Goal: Task Accomplishment & Management: Use online tool/utility

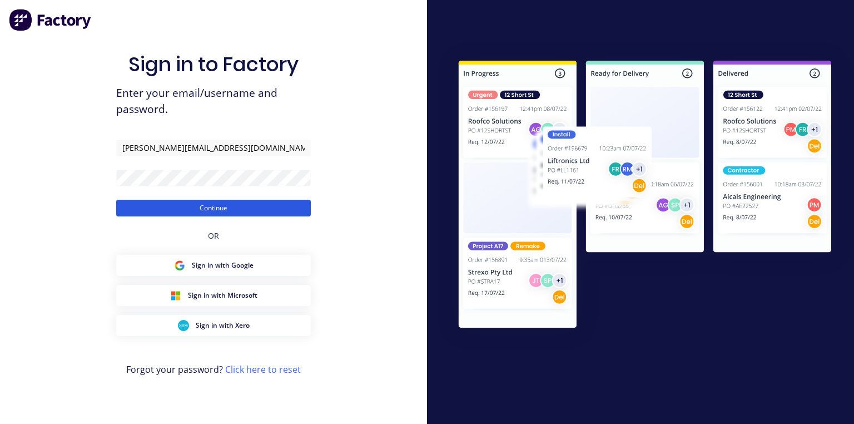
click at [278, 202] on button "Continue" at bounding box center [213, 208] width 195 height 17
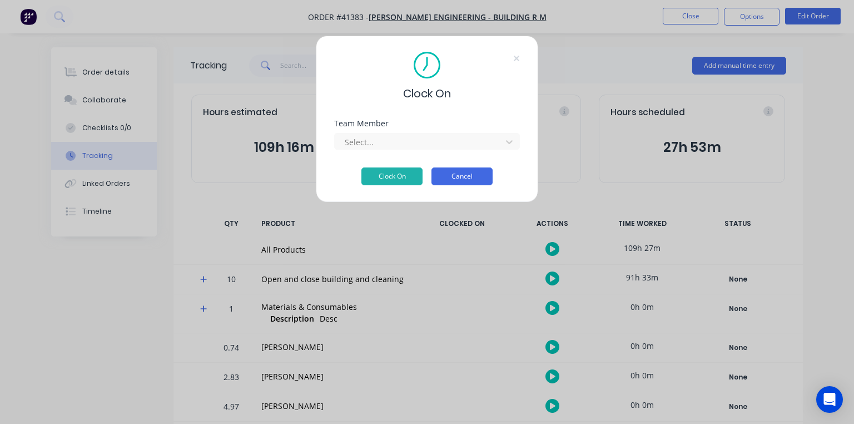
click at [470, 177] on button "Cancel" at bounding box center [462, 176] width 61 height 18
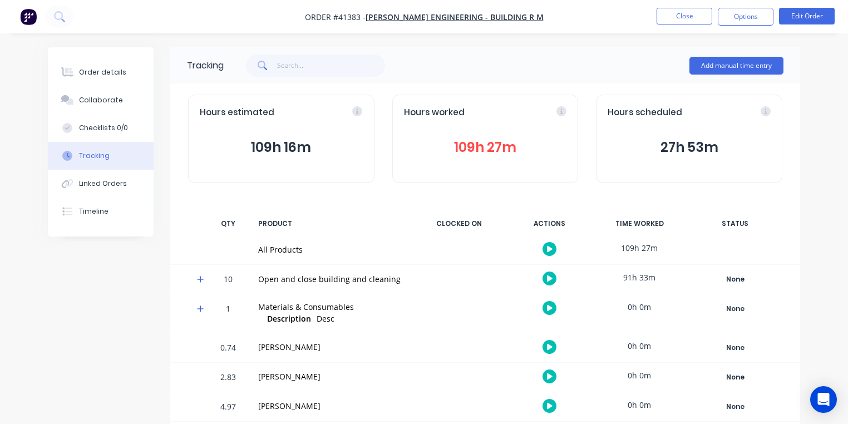
click at [37, 20] on button "button" at bounding box center [28, 17] width 23 height 18
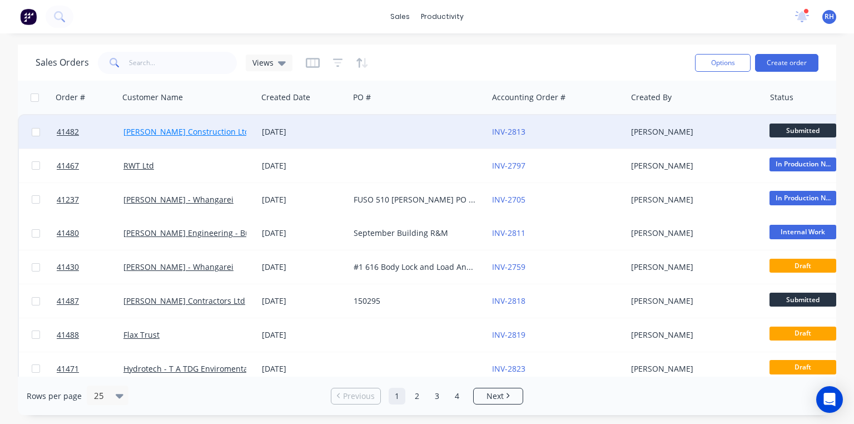
click at [191, 128] on link "[PERSON_NAME] Construction Ltd" at bounding box center [186, 131] width 126 height 11
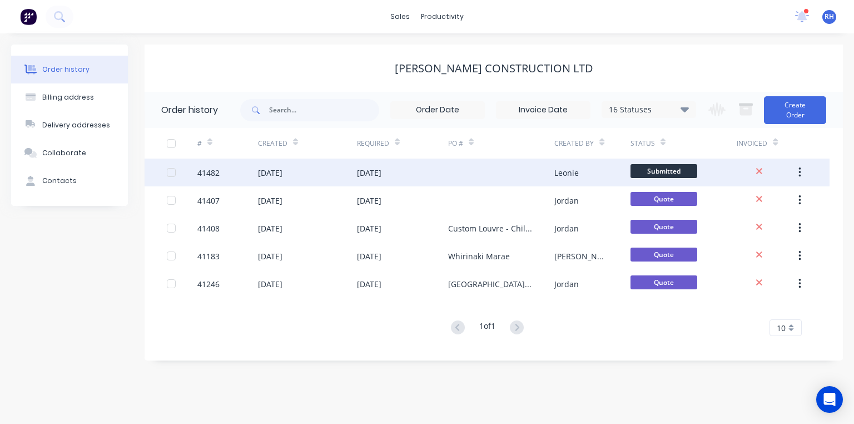
click at [382, 169] on div "[DATE]" at bounding box center [369, 173] width 24 height 12
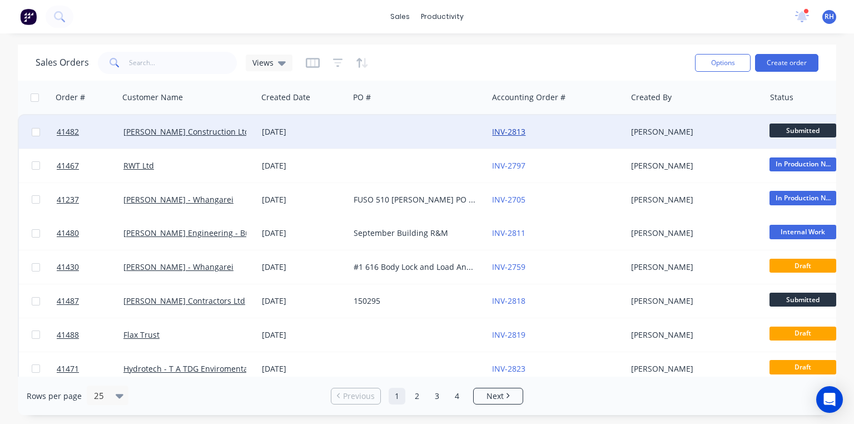
click at [515, 131] on link "INV-2813" at bounding box center [508, 131] width 33 height 11
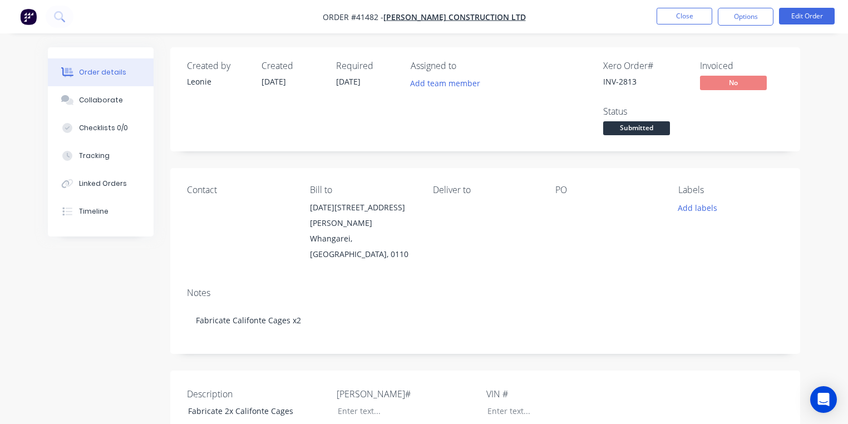
click at [31, 21] on img "button" at bounding box center [28, 16] width 17 height 17
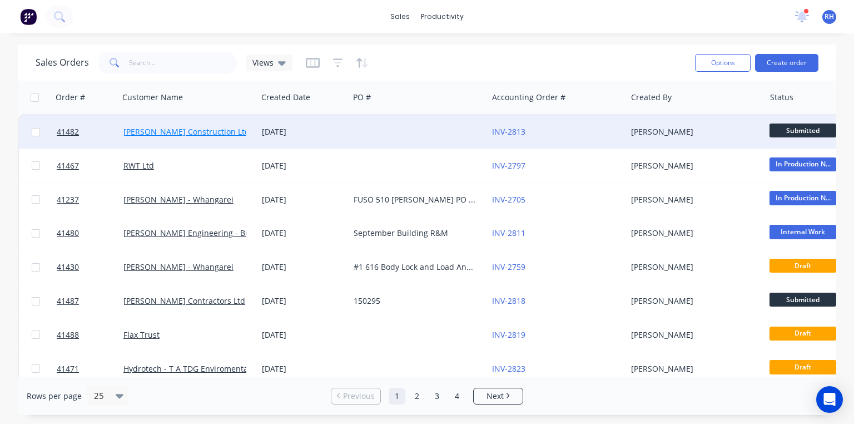
click at [196, 127] on link "[PERSON_NAME] Construction Ltd" at bounding box center [186, 131] width 126 height 11
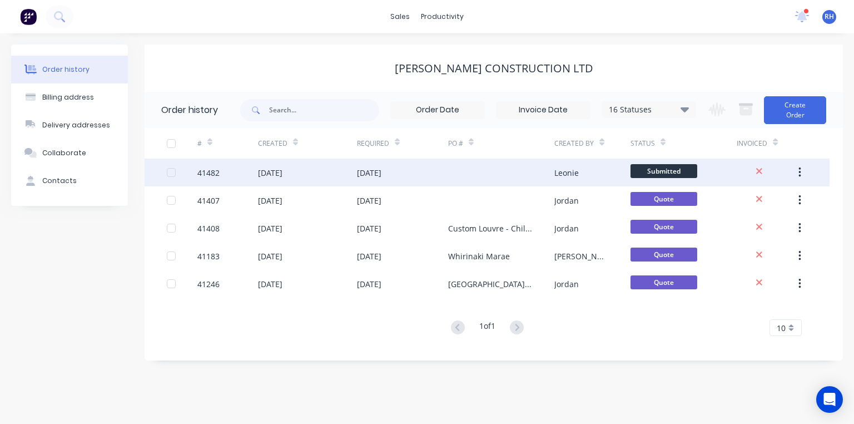
click at [283, 167] on div "[DATE]" at bounding box center [270, 173] width 24 height 12
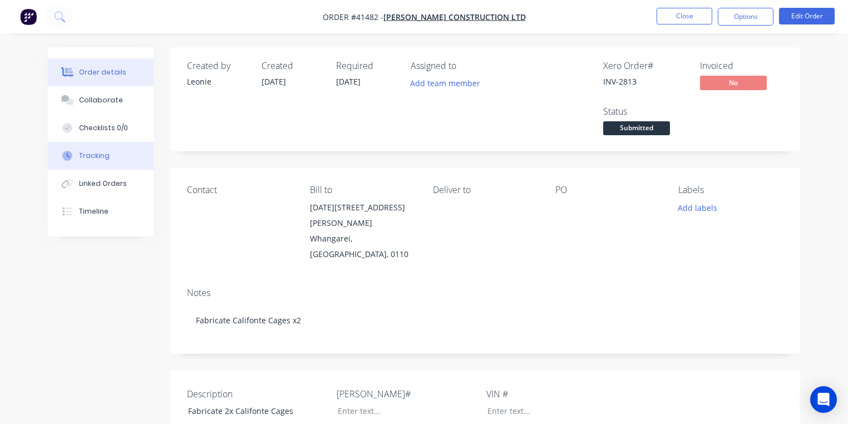
click at [115, 156] on button "Tracking" at bounding box center [101, 156] width 106 height 28
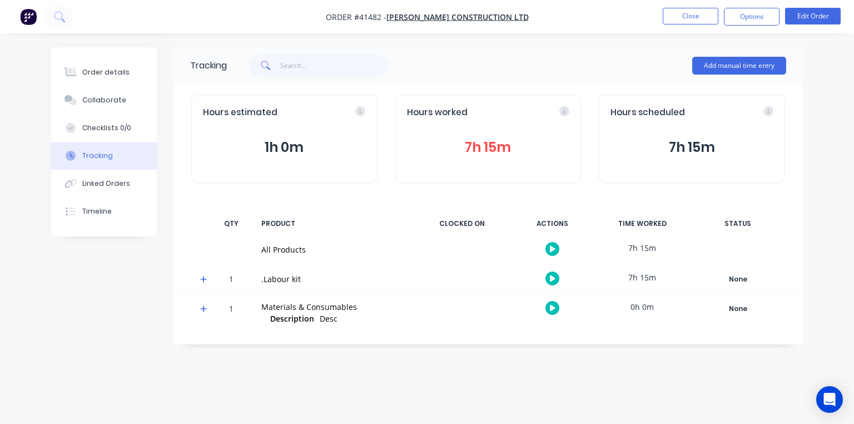
click at [491, 146] on button "7h 15m" at bounding box center [488, 147] width 163 height 21
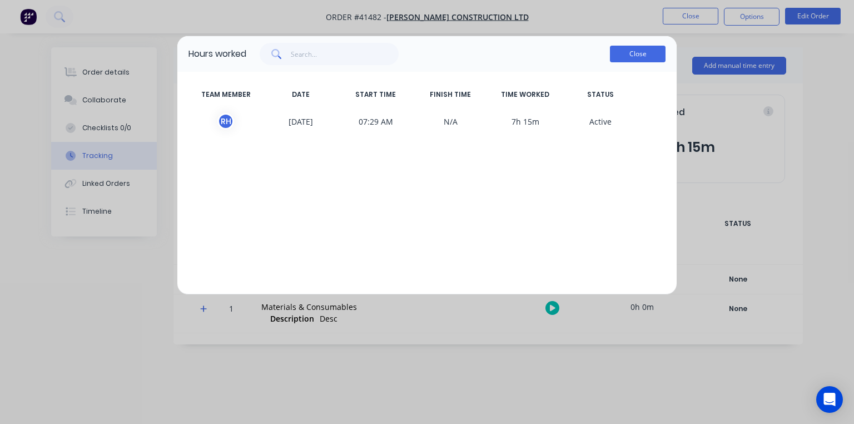
click at [634, 60] on button "Close" at bounding box center [638, 54] width 56 height 17
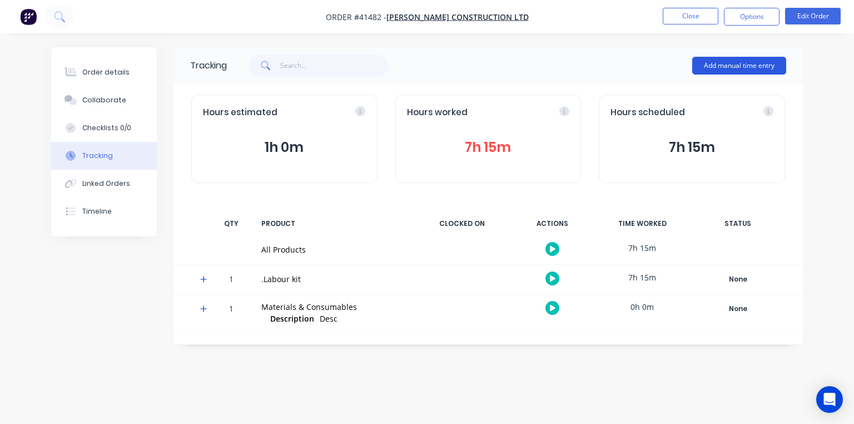
click at [739, 66] on button "Add manual time entry" at bounding box center [739, 66] width 94 height 18
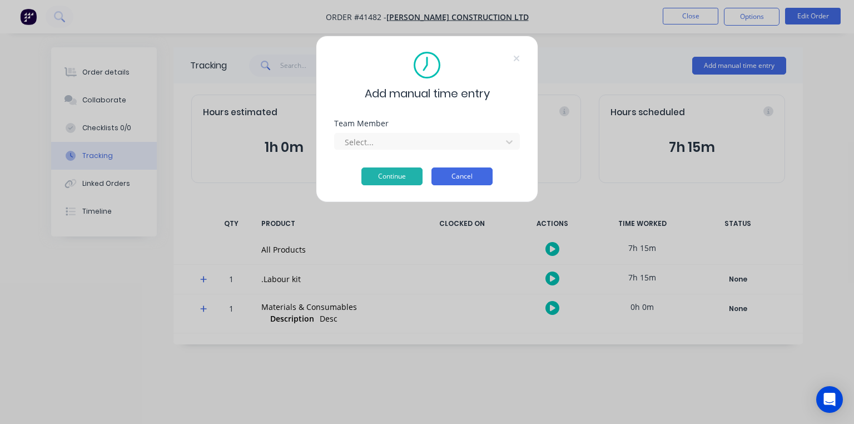
click at [474, 180] on button "Cancel" at bounding box center [462, 176] width 61 height 18
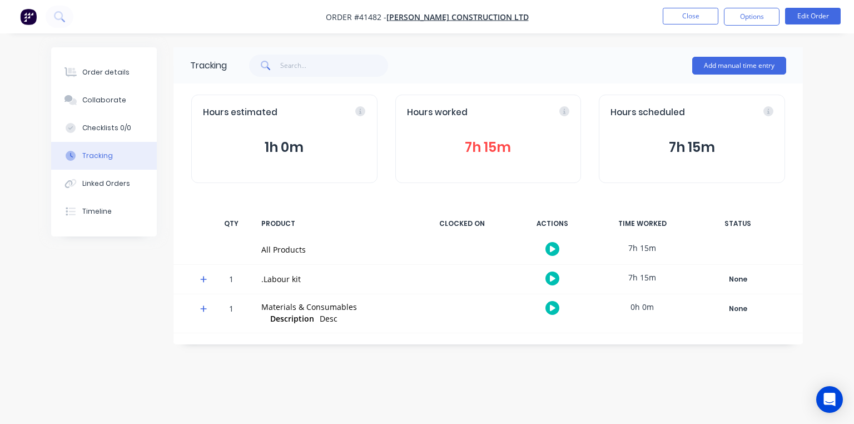
click at [30, 18] on img "button" at bounding box center [28, 16] width 17 height 17
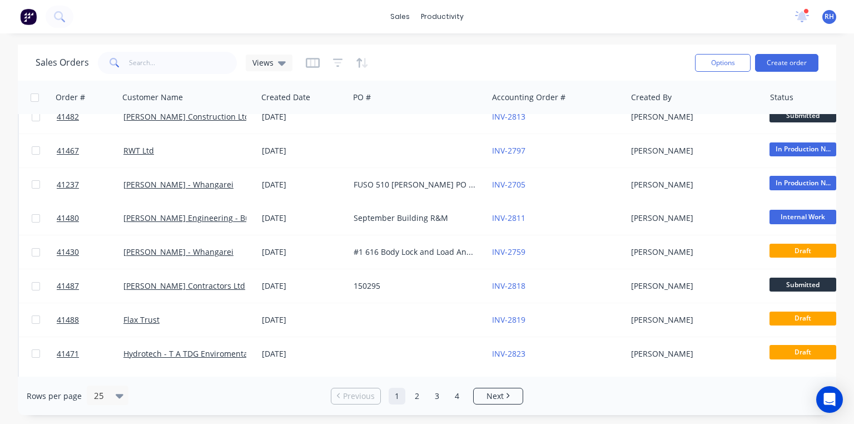
scroll to position [16, 0]
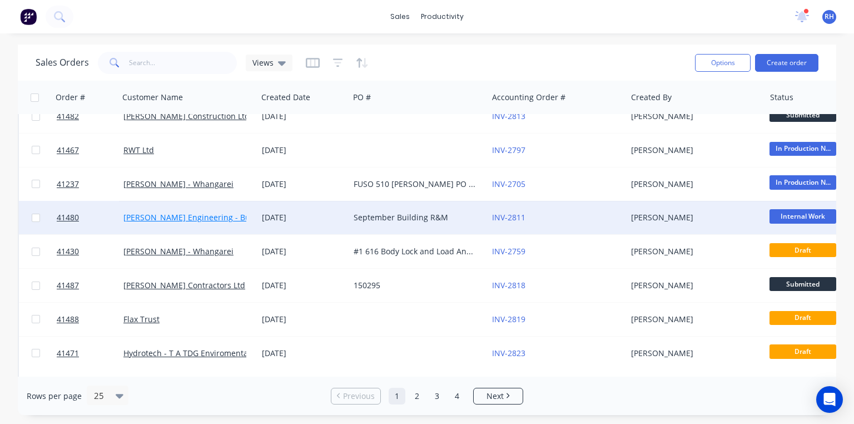
click at [227, 217] on link "[PERSON_NAME] Engineering - Building R M" at bounding box center [205, 217] width 165 height 11
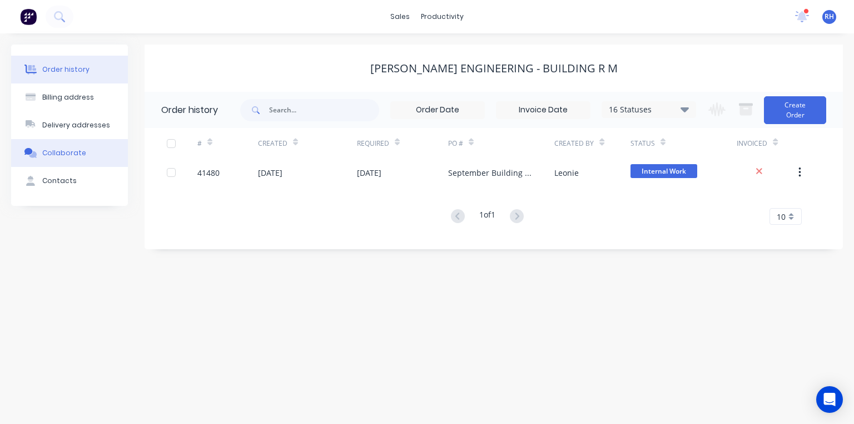
click at [78, 150] on div "Collaborate" at bounding box center [64, 153] width 44 height 10
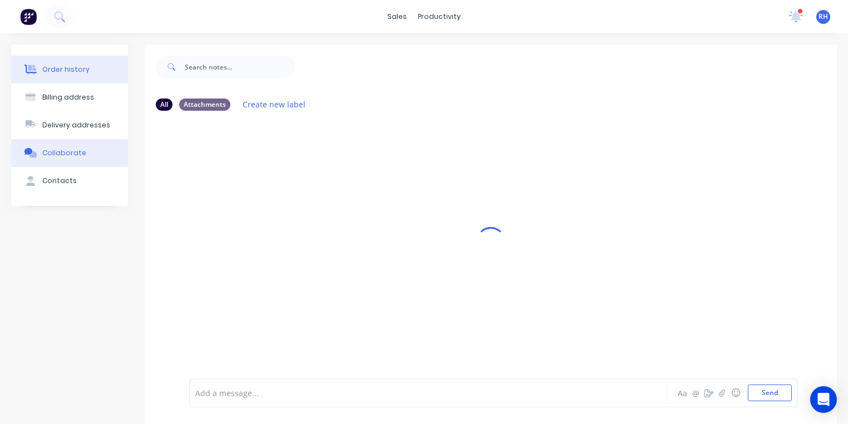
click at [71, 69] on div "Order history" at bounding box center [65, 70] width 47 height 10
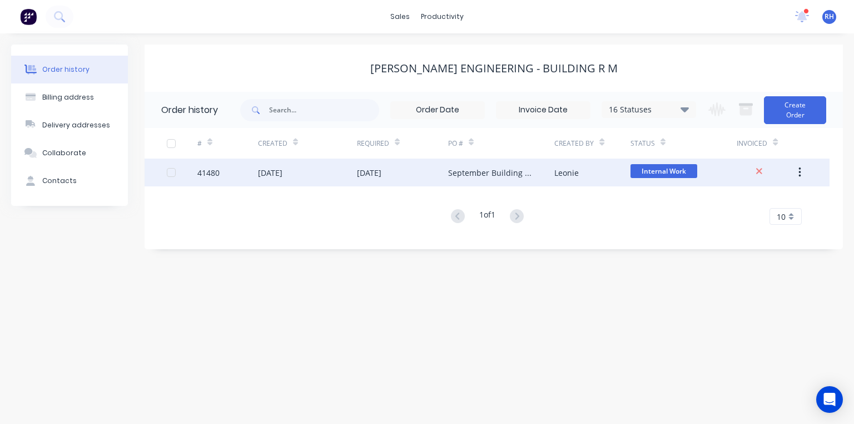
click at [410, 172] on div "[DATE]" at bounding box center [402, 173] width 91 height 28
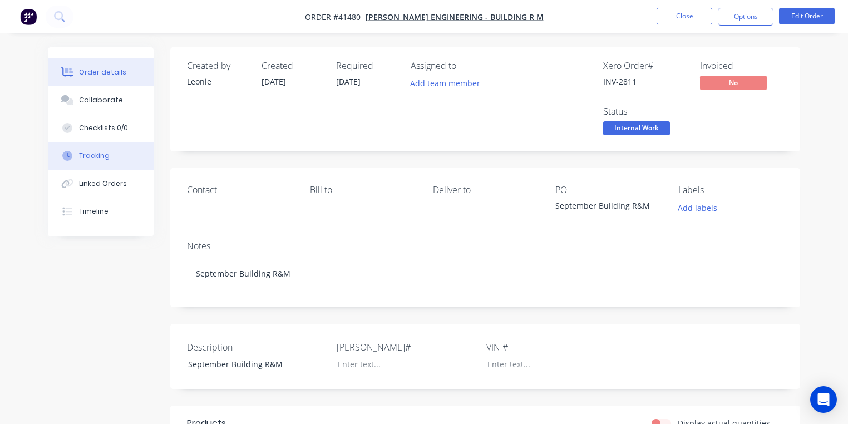
click at [91, 152] on div "Tracking" at bounding box center [94, 156] width 31 height 10
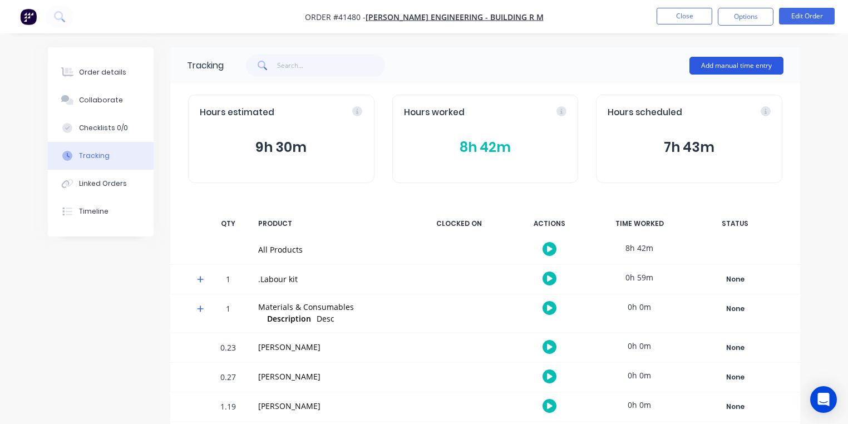
click at [753, 71] on button "Add manual time entry" at bounding box center [736, 66] width 94 height 18
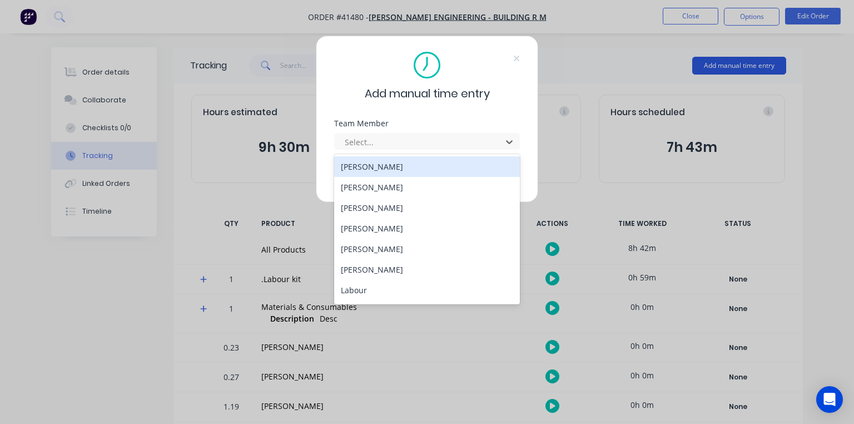
scroll to position [142, 0]
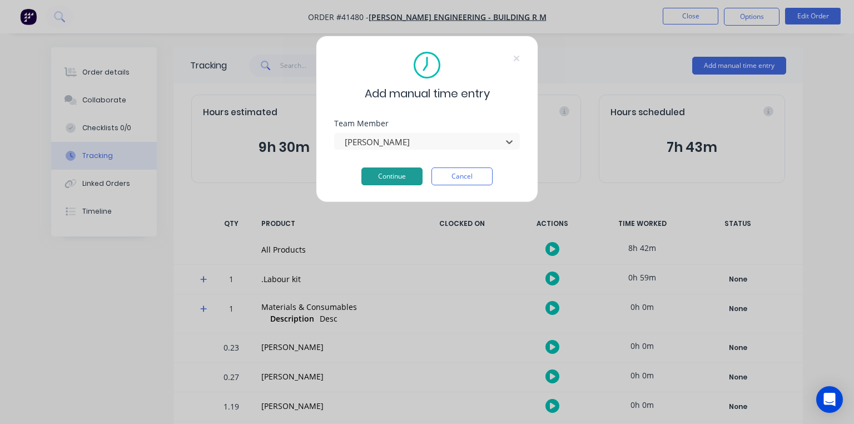
click at [397, 183] on button "Continue" at bounding box center [392, 176] width 61 height 18
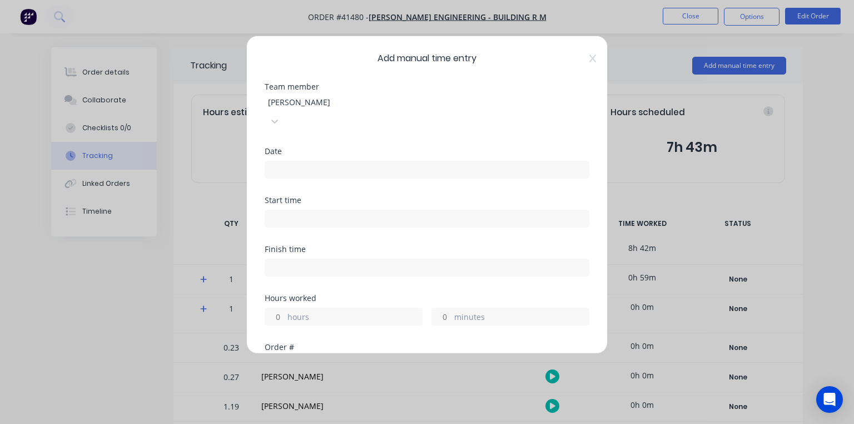
click at [369, 161] on input at bounding box center [427, 169] width 324 height 17
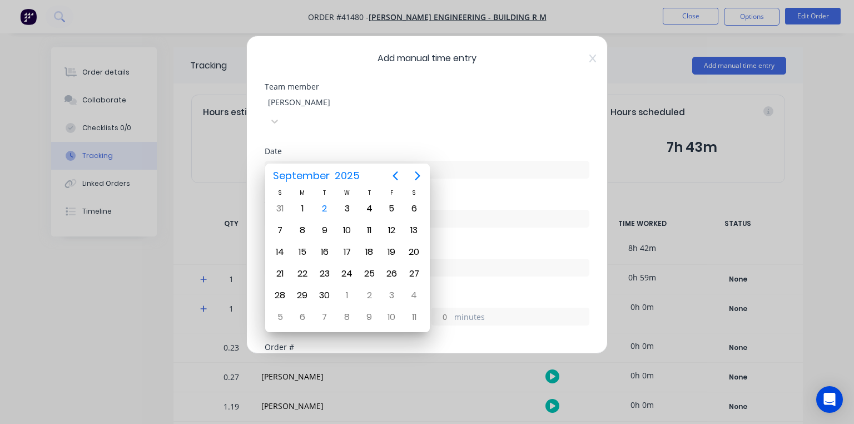
click at [324, 207] on div "2" at bounding box center [324, 208] width 17 height 17
type input "[DATE]"
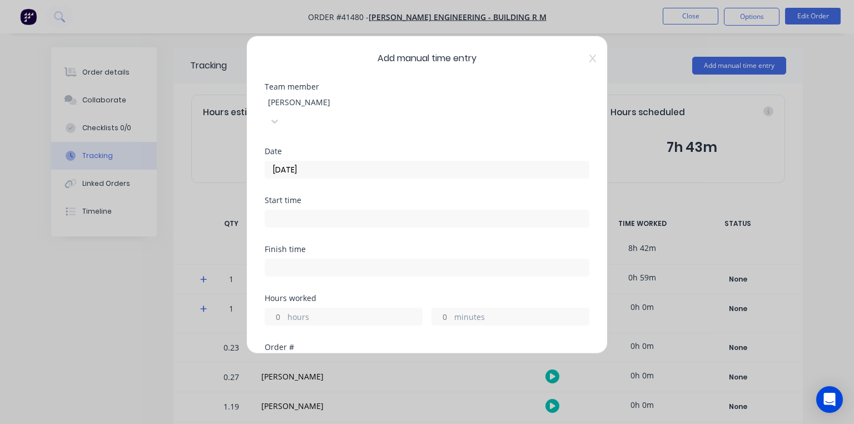
click at [335, 210] on input at bounding box center [427, 218] width 324 height 17
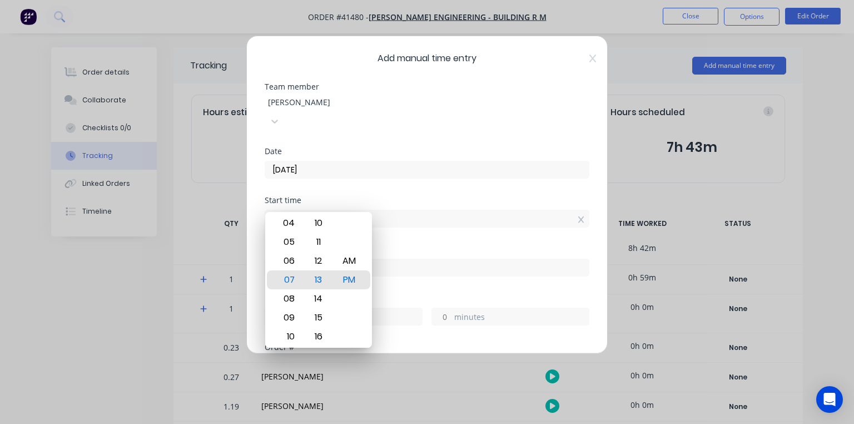
click at [352, 259] on div "AM" at bounding box center [348, 260] width 27 height 19
type input "07:13 AM"
click at [403, 224] on div "Start time 07:13 AM" at bounding box center [427, 220] width 325 height 49
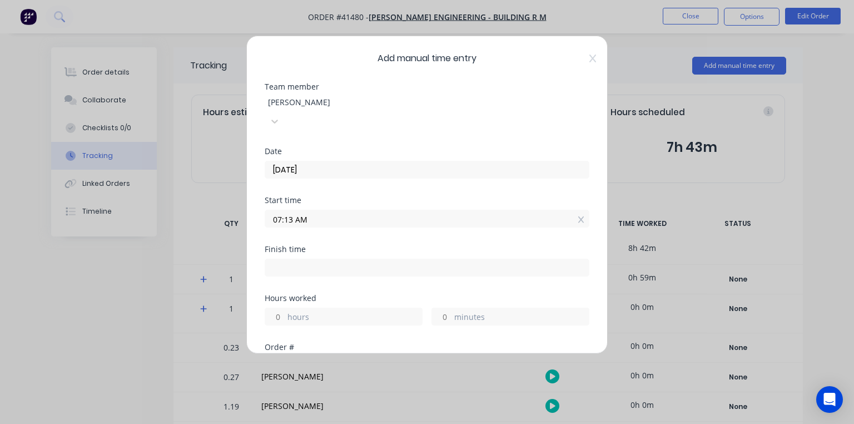
click at [293, 259] on input at bounding box center [427, 267] width 324 height 17
type input "02:45 PM"
type input "7"
type input "32"
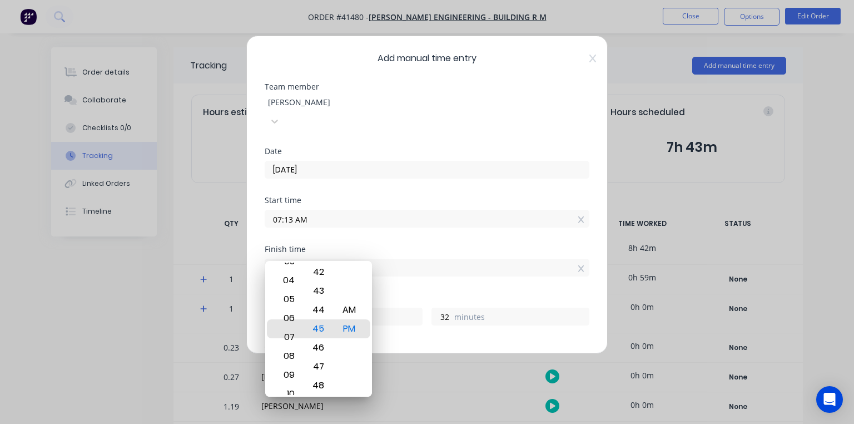
type input "07:45 PM"
type input "12"
type input "07:24 PM"
type input "11"
type input "07:21 PM"
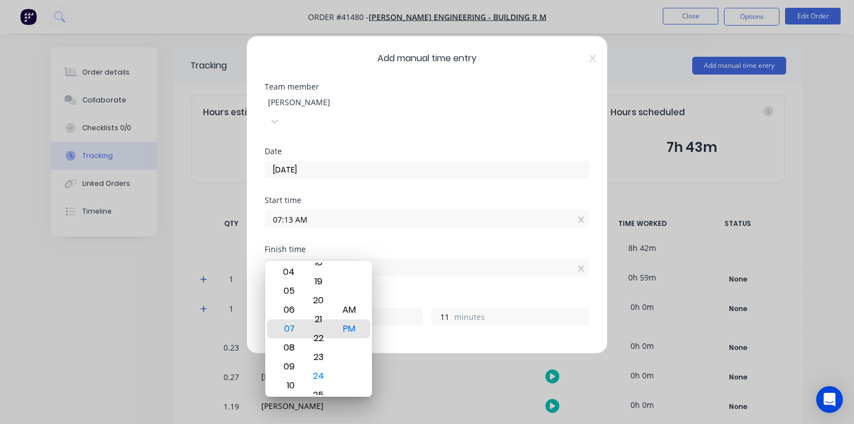
type input "8"
click at [350, 306] on div "AM" at bounding box center [348, 309] width 27 height 19
type input "07:21 AM"
type input "0"
click at [399, 226] on div "Start time 07:13 AM" at bounding box center [427, 220] width 325 height 49
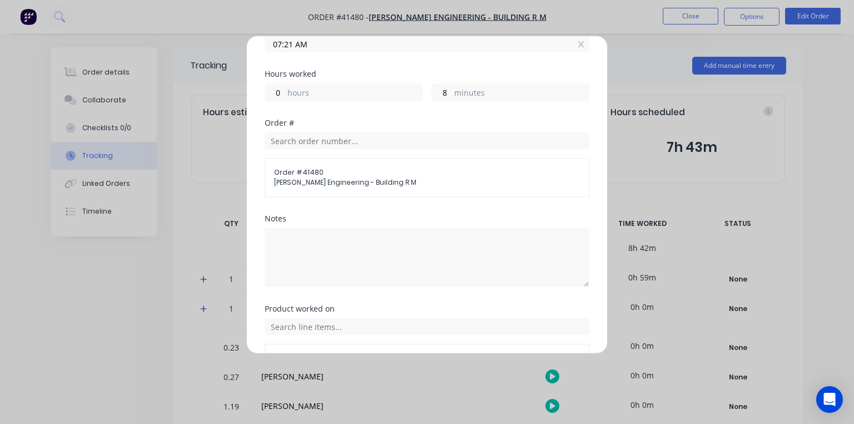
scroll to position [228, 0]
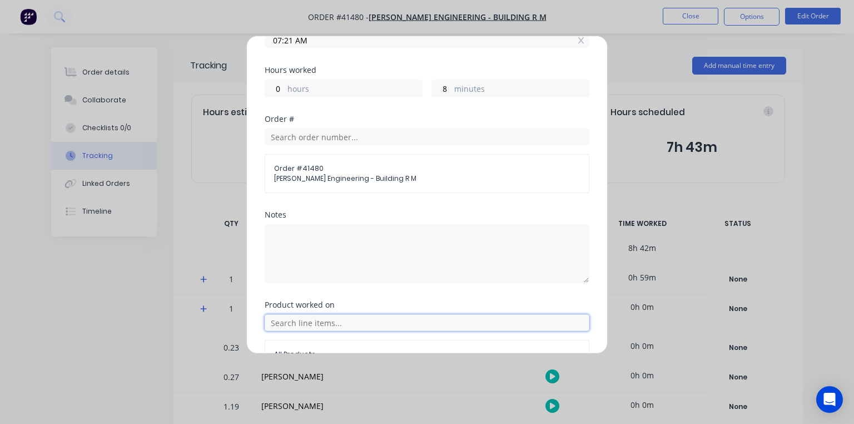
click at [265, 314] on input "text" at bounding box center [427, 322] width 325 height 17
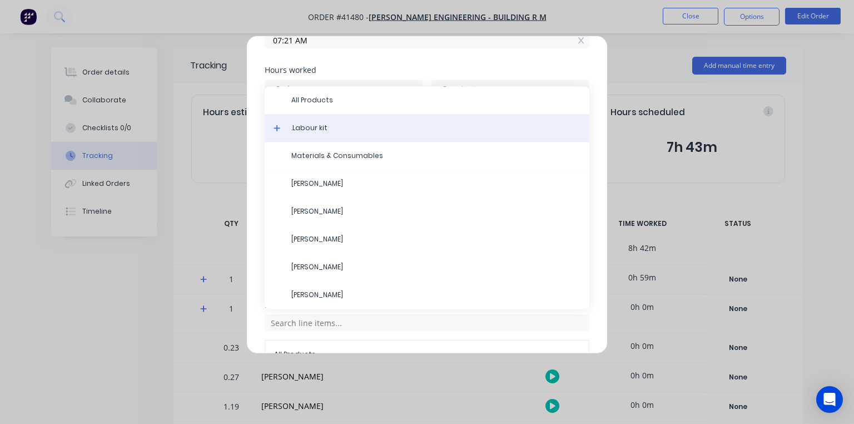
click at [271, 114] on div ".Labour kit" at bounding box center [427, 128] width 325 height 28
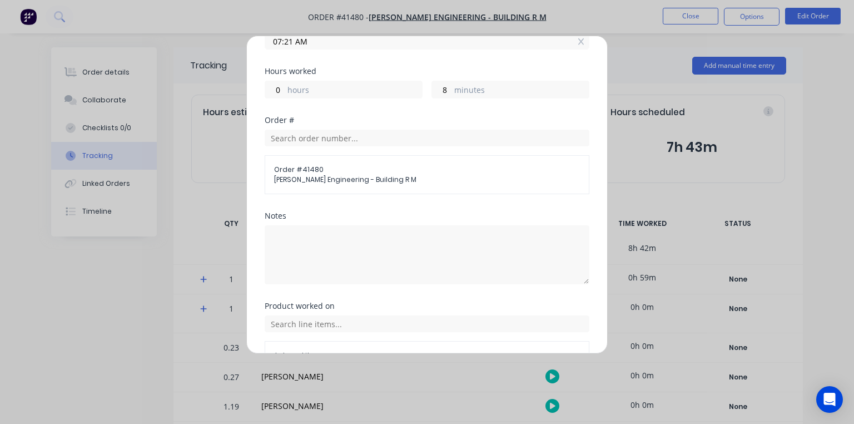
scroll to position [276, 0]
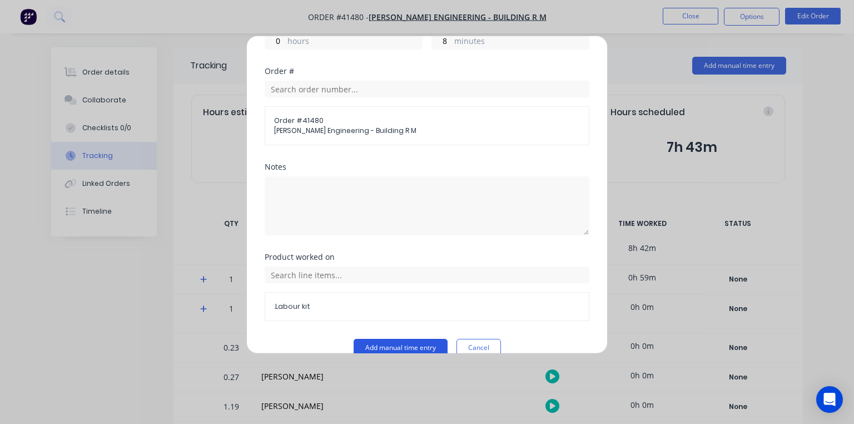
click at [427, 339] on button "Add manual time entry" at bounding box center [401, 348] width 94 height 18
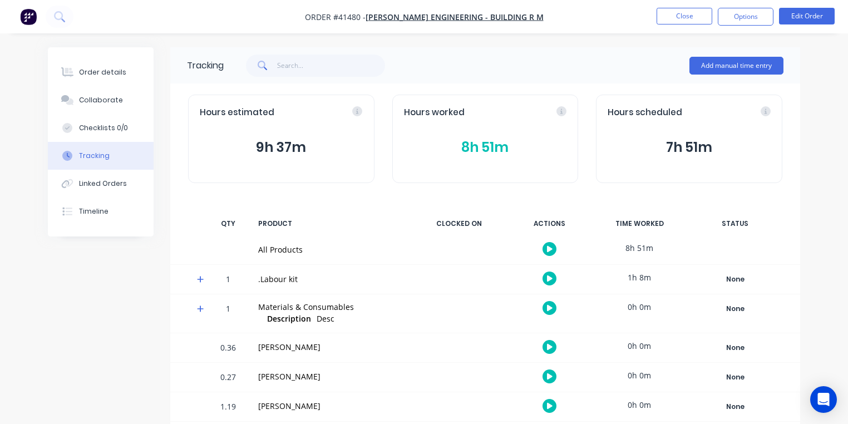
click at [497, 155] on button "8h 51m" at bounding box center [485, 147] width 163 height 21
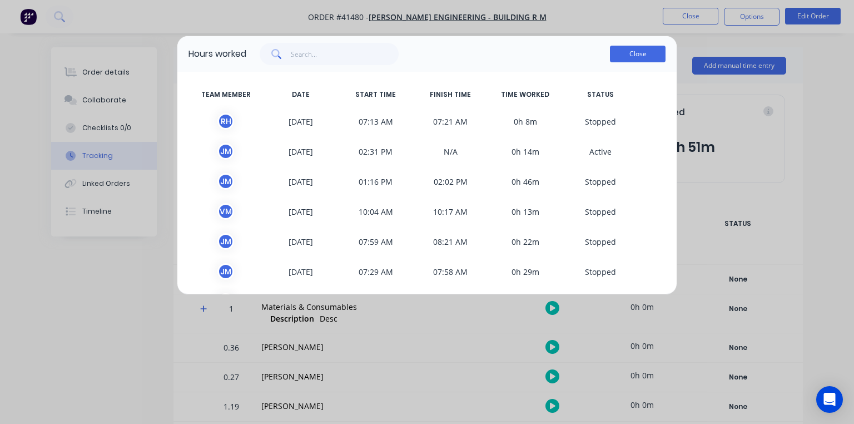
click at [636, 58] on button "Close" at bounding box center [638, 54] width 56 height 17
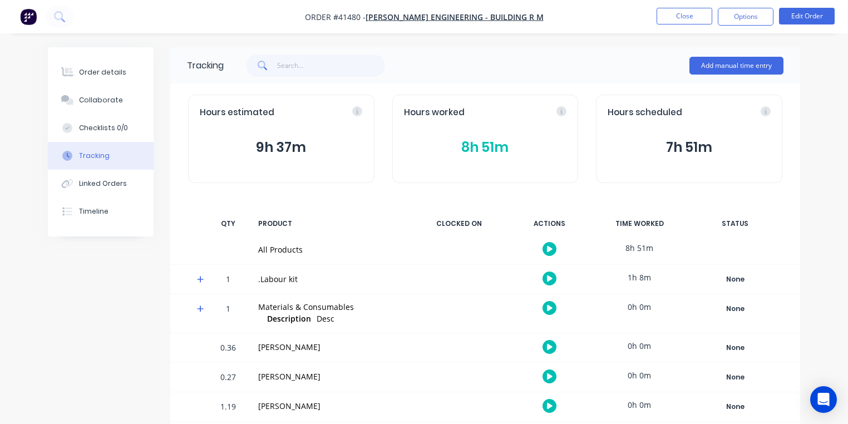
click at [33, 22] on img "button" at bounding box center [28, 16] width 17 height 17
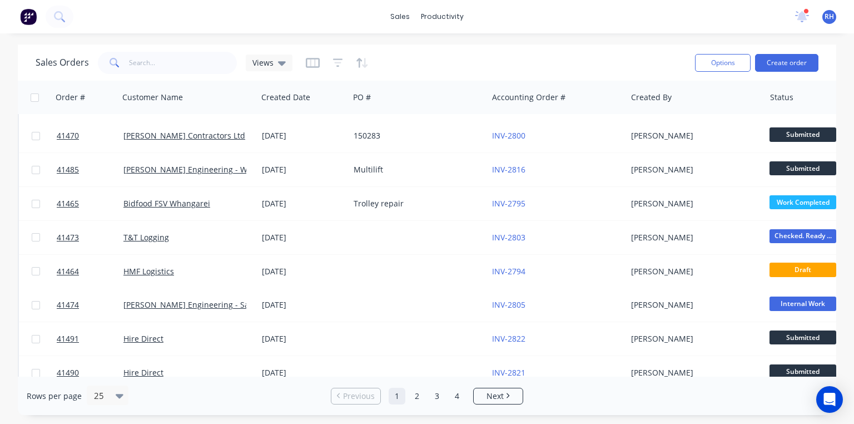
scroll to position [280, 0]
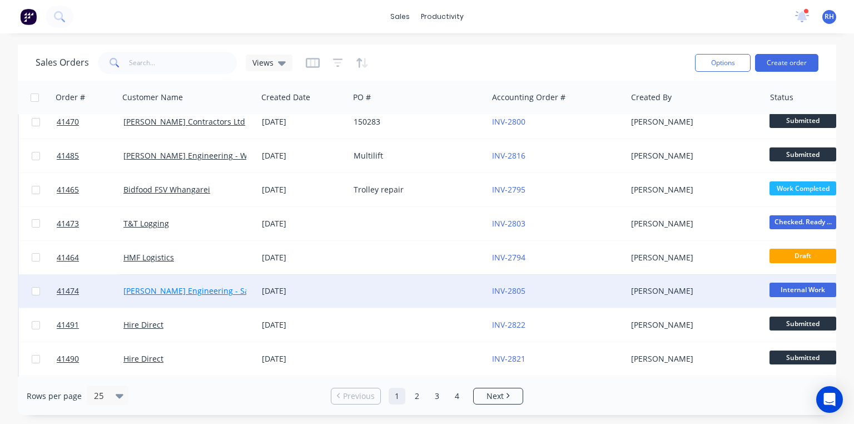
click at [213, 291] on link "[PERSON_NAME] Engineering - Safety" at bounding box center [193, 290] width 140 height 11
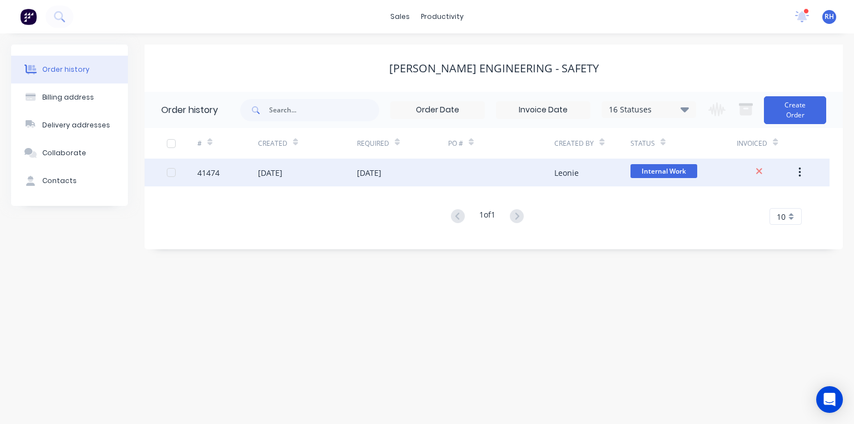
click at [380, 181] on div "[DATE]" at bounding box center [402, 173] width 91 height 28
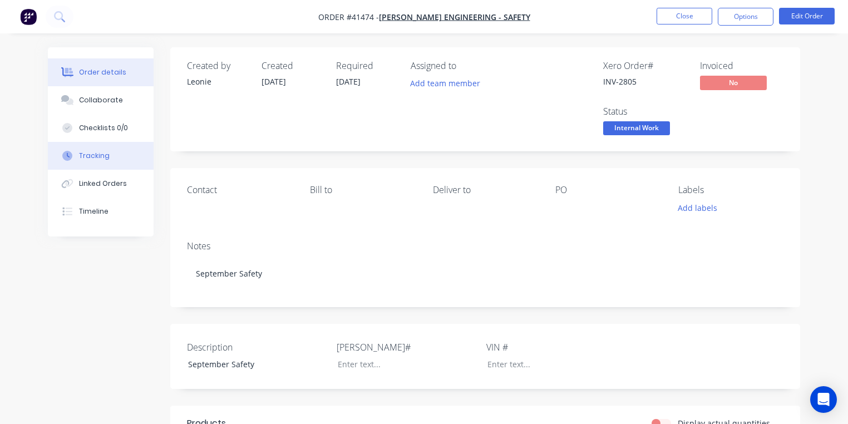
click at [107, 156] on button "Tracking" at bounding box center [101, 156] width 106 height 28
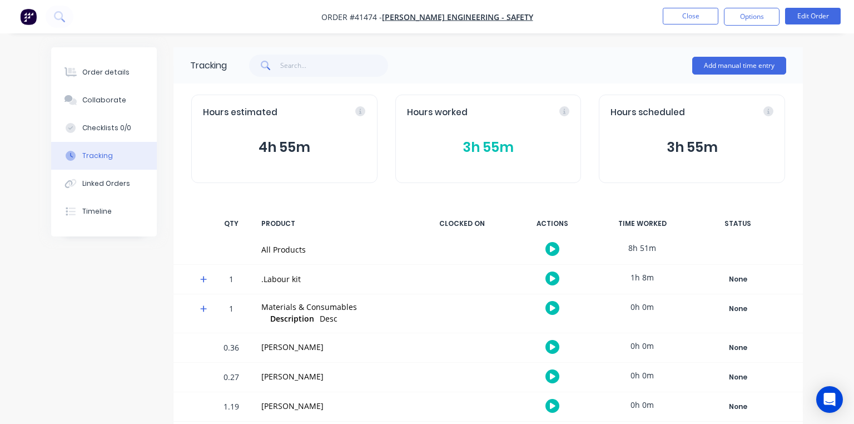
click at [497, 147] on button "3h 55m" at bounding box center [488, 147] width 163 height 21
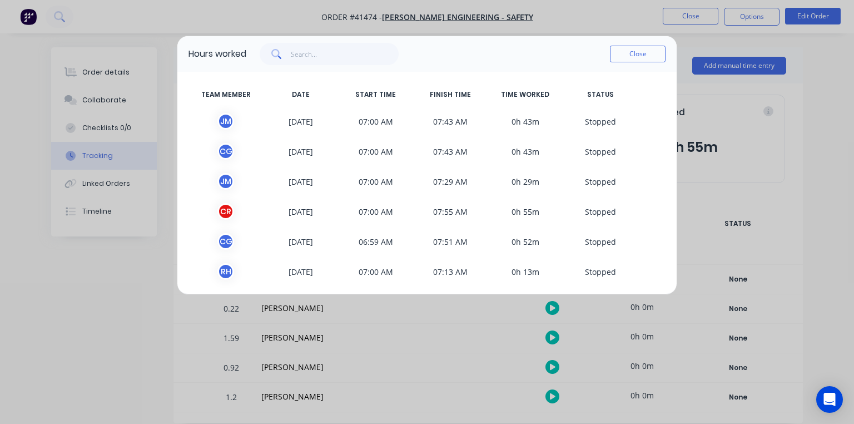
scroll to position [3, 0]
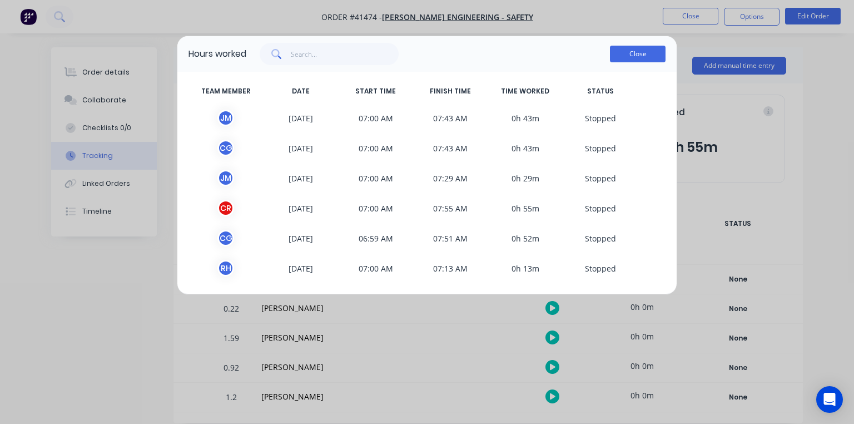
click at [635, 61] on button "Close" at bounding box center [638, 54] width 56 height 17
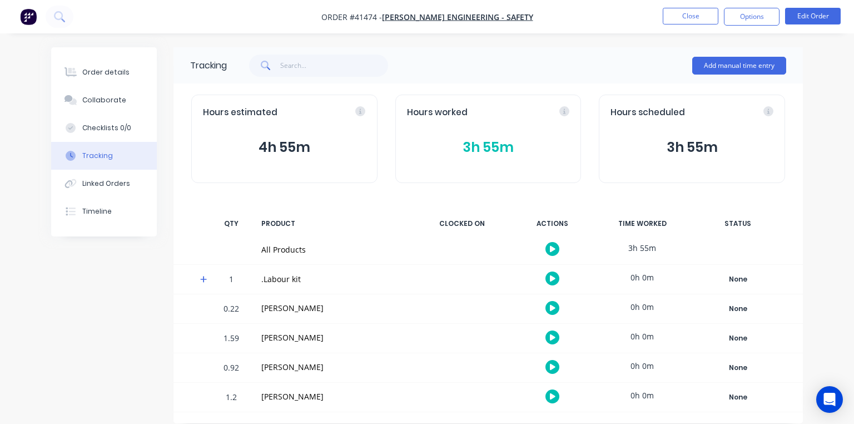
click at [31, 23] on img "button" at bounding box center [28, 16] width 17 height 17
